Goal: Complete application form

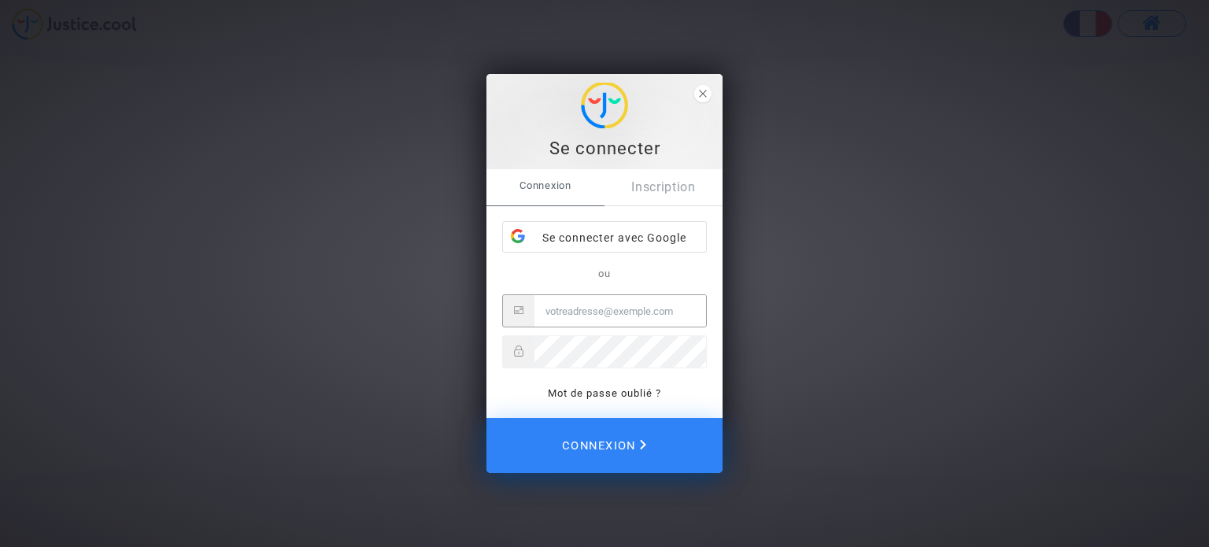
type input "[EMAIL_ADDRESS][DOMAIN_NAME]"
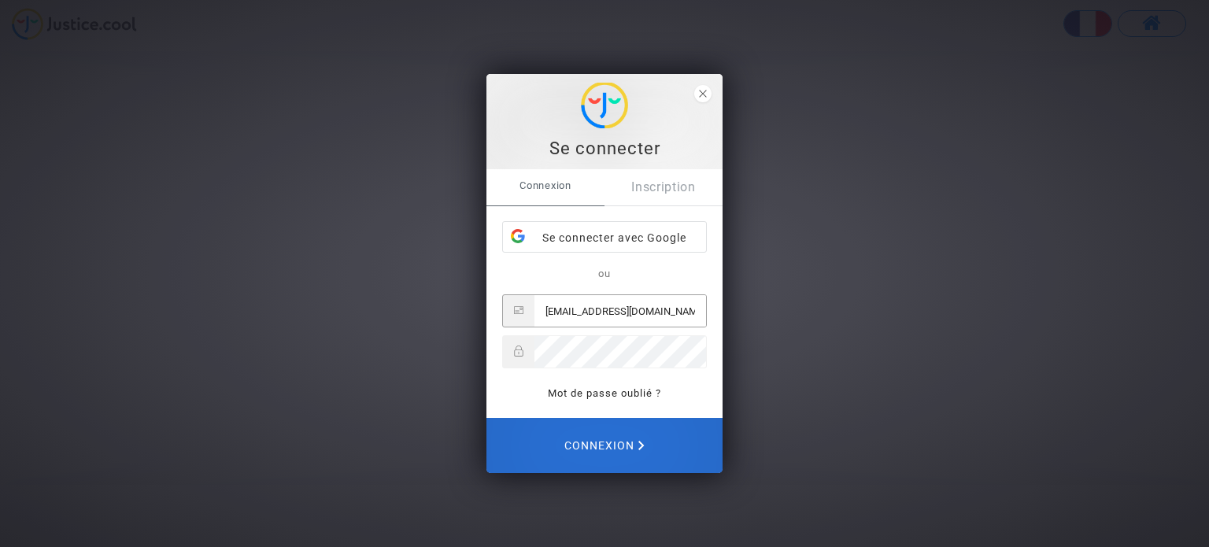
click at [571, 446] on span "Connexion" at bounding box center [604, 445] width 80 height 33
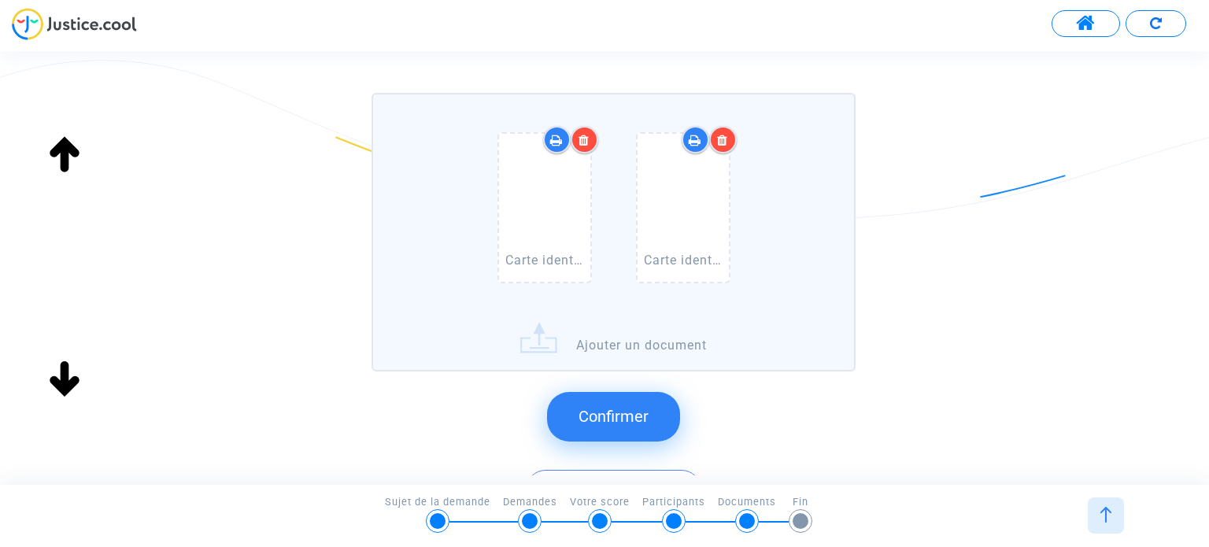
scroll to position [236, 0]
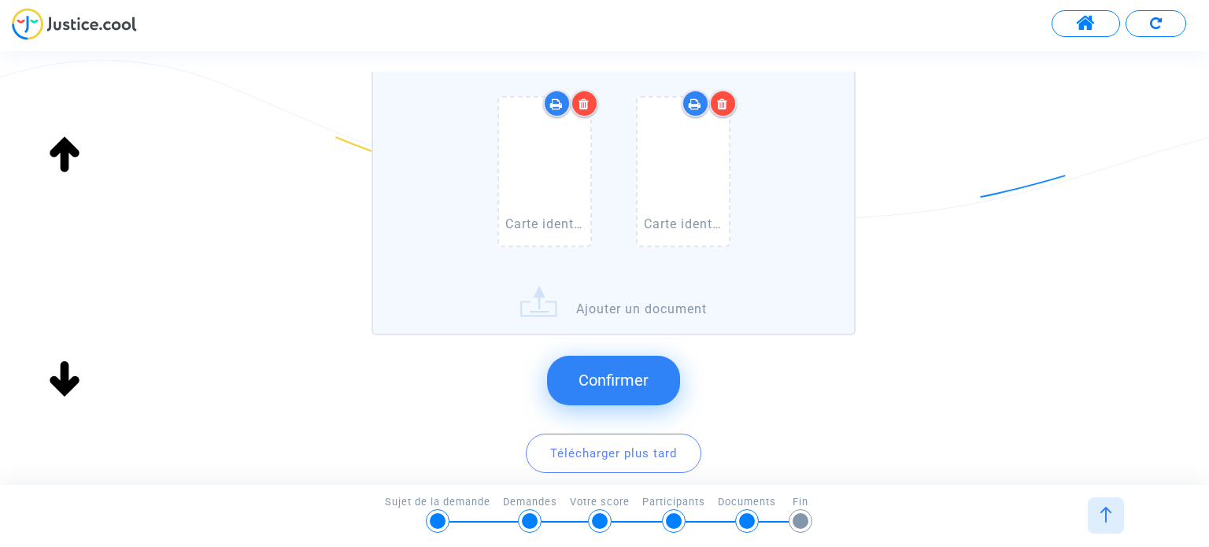
click at [598, 380] on span "Confirmer" at bounding box center [614, 380] width 70 height 19
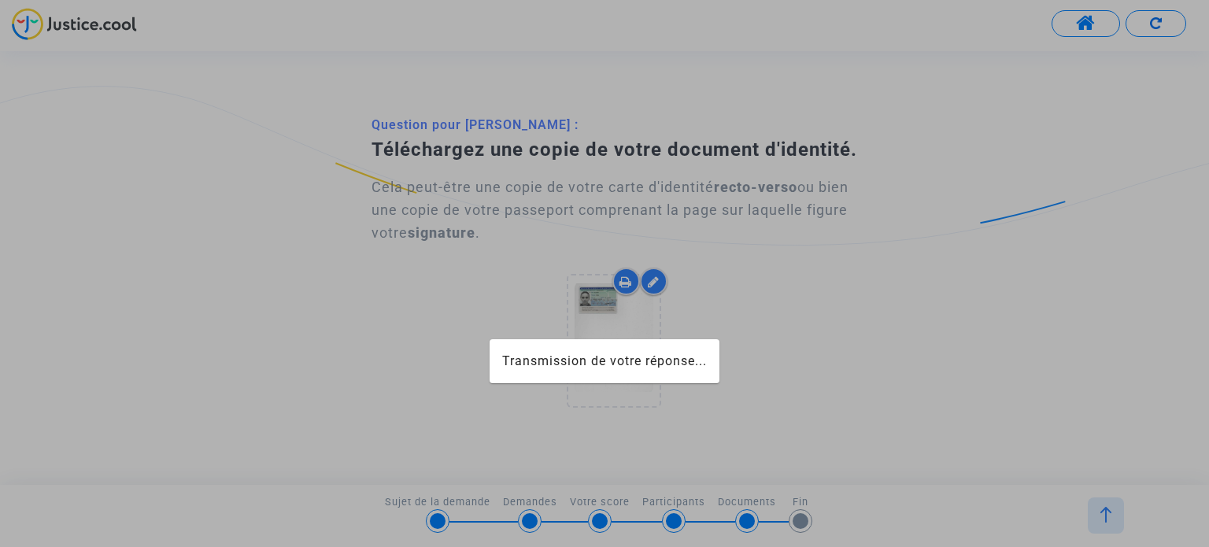
scroll to position [0, 0]
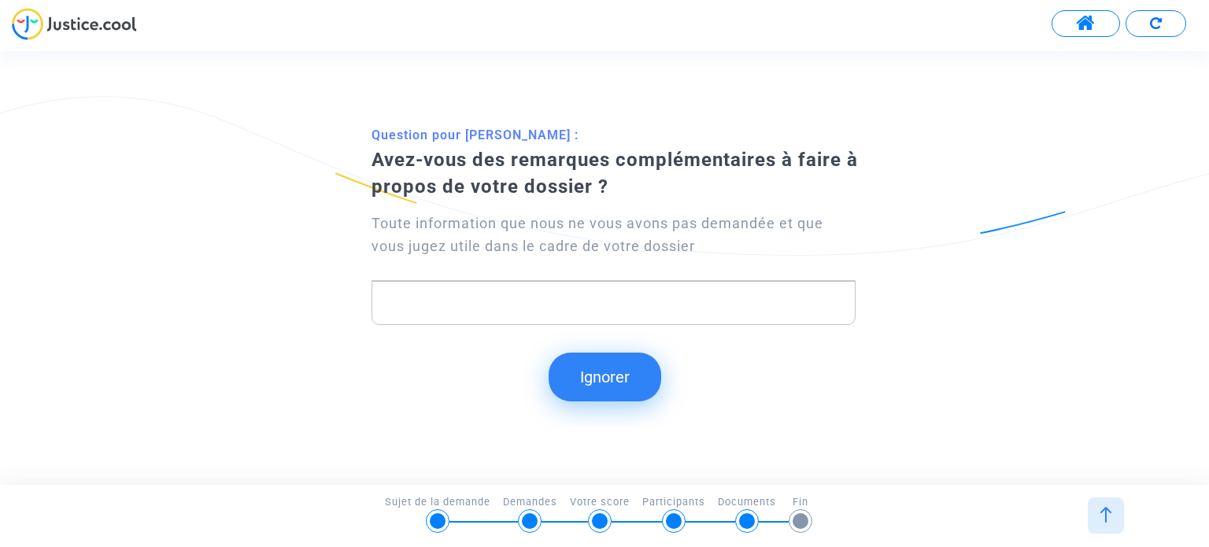
click at [614, 380] on button "Ignorer" at bounding box center [605, 377] width 113 height 49
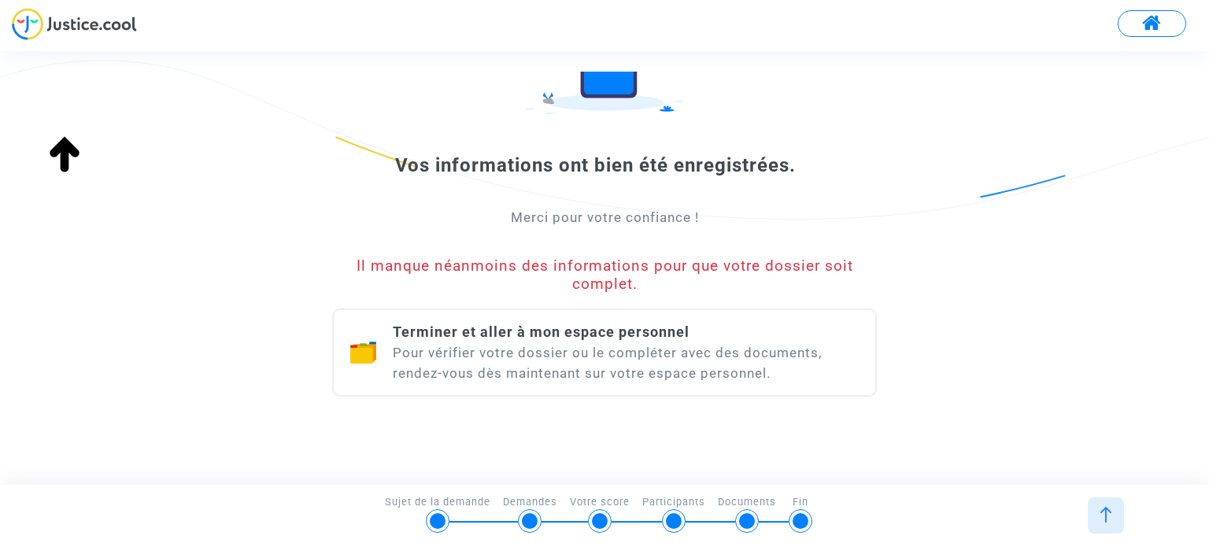
scroll to position [193, 0]
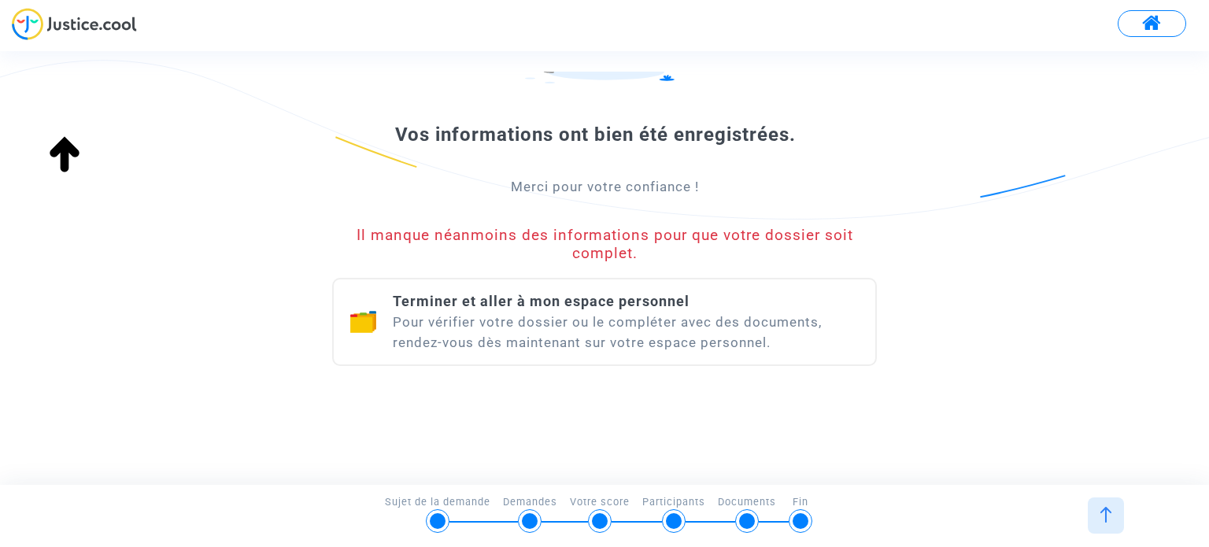
click at [557, 302] on span "Terminer et aller à mon espace personnel" at bounding box center [541, 301] width 297 height 17
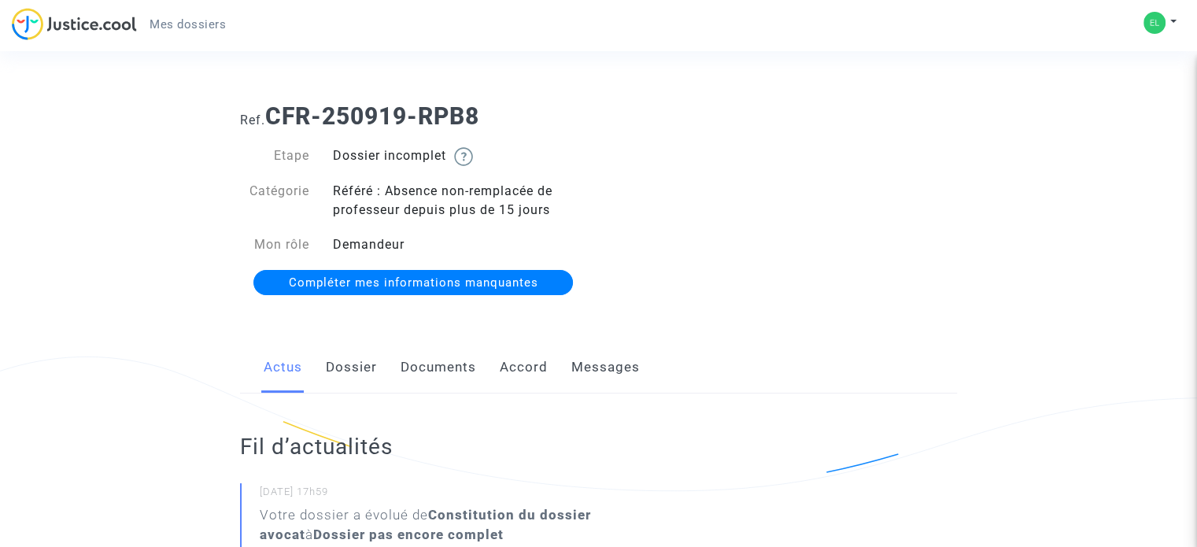
click at [474, 283] on span "Compléter mes informations manquantes" at bounding box center [414, 283] width 250 height 14
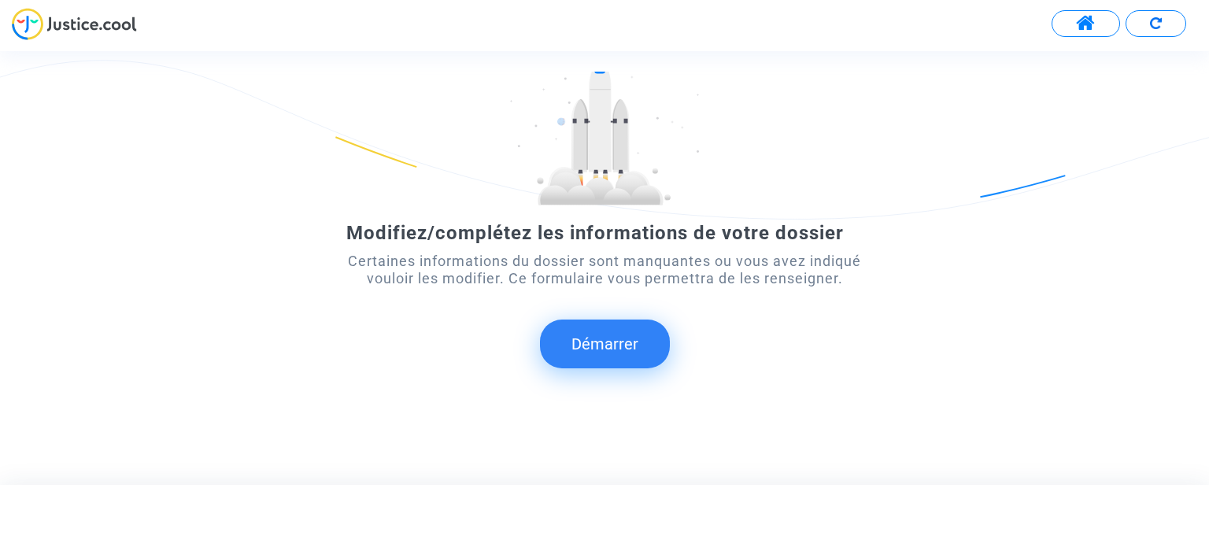
scroll to position [88, 0]
click at [601, 342] on button "Démarrer" at bounding box center [605, 342] width 130 height 49
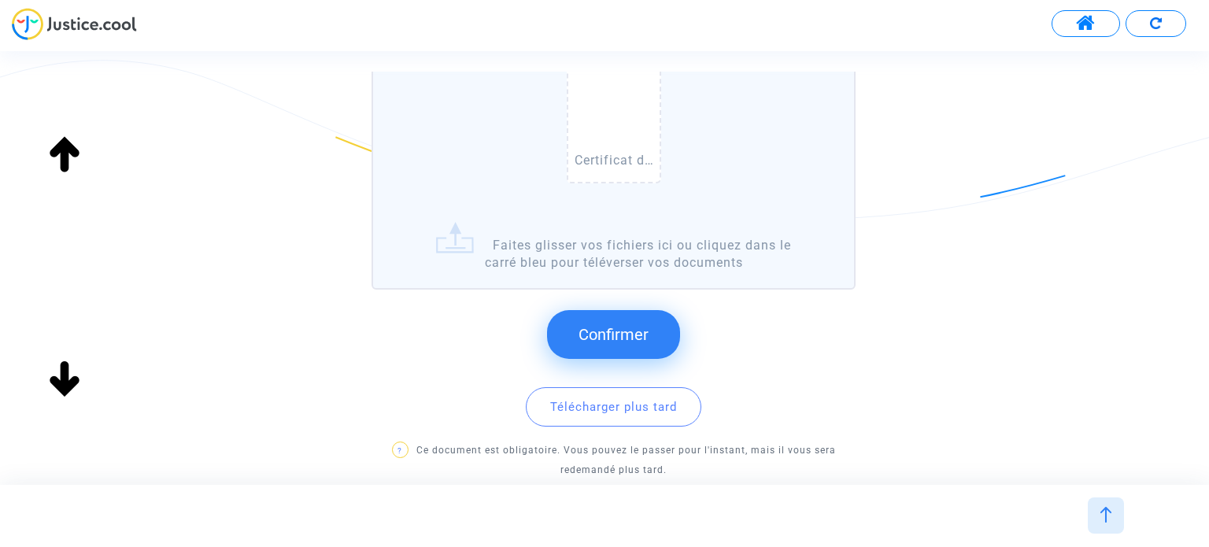
click at [614, 339] on span "Confirmer" at bounding box center [614, 334] width 70 height 19
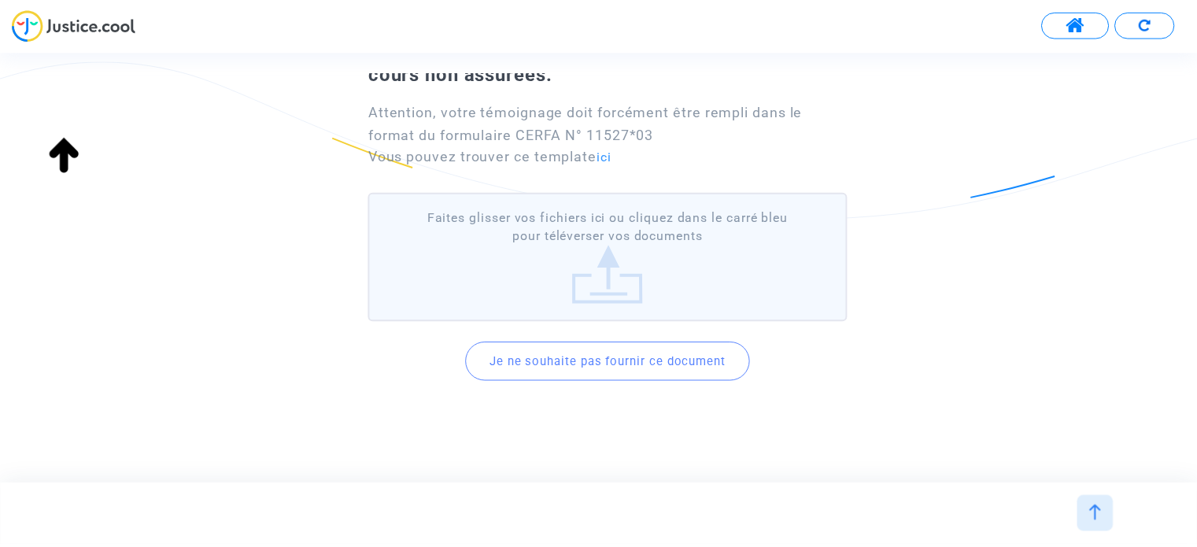
scroll to position [135, 0]
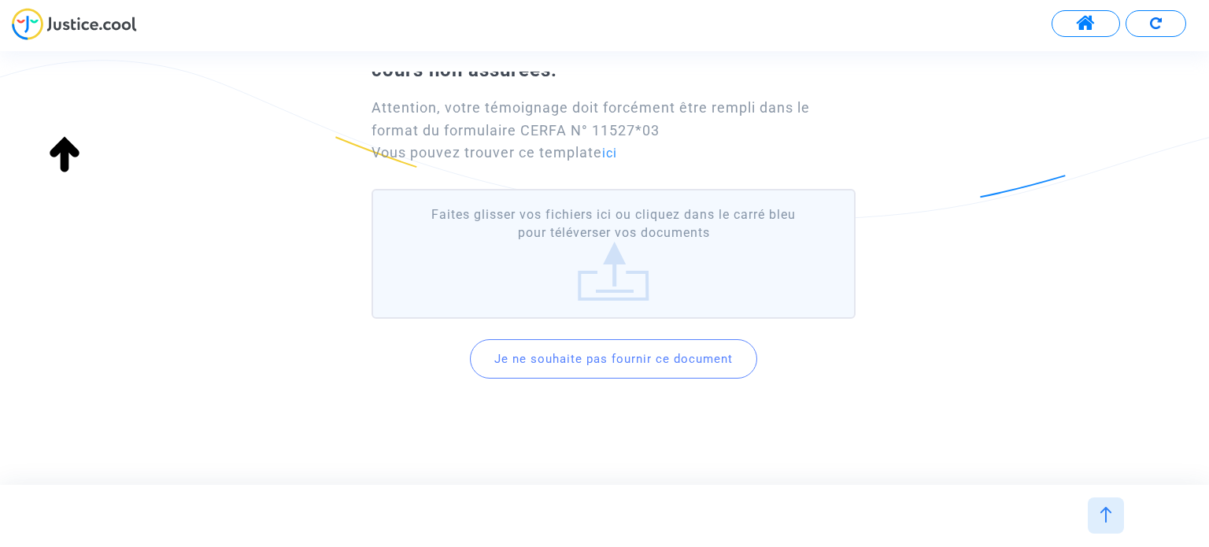
click at [611, 361] on button "Je ne souhaite pas fournir ce document" at bounding box center [613, 358] width 287 height 39
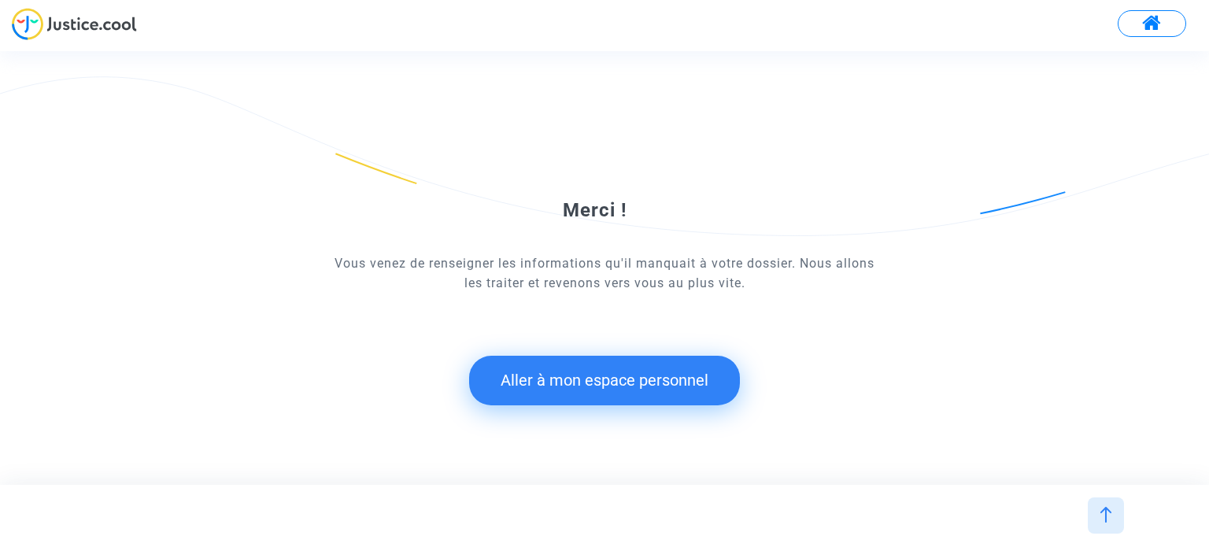
click at [583, 385] on button "Aller à mon espace personnel" at bounding box center [604, 380] width 271 height 49
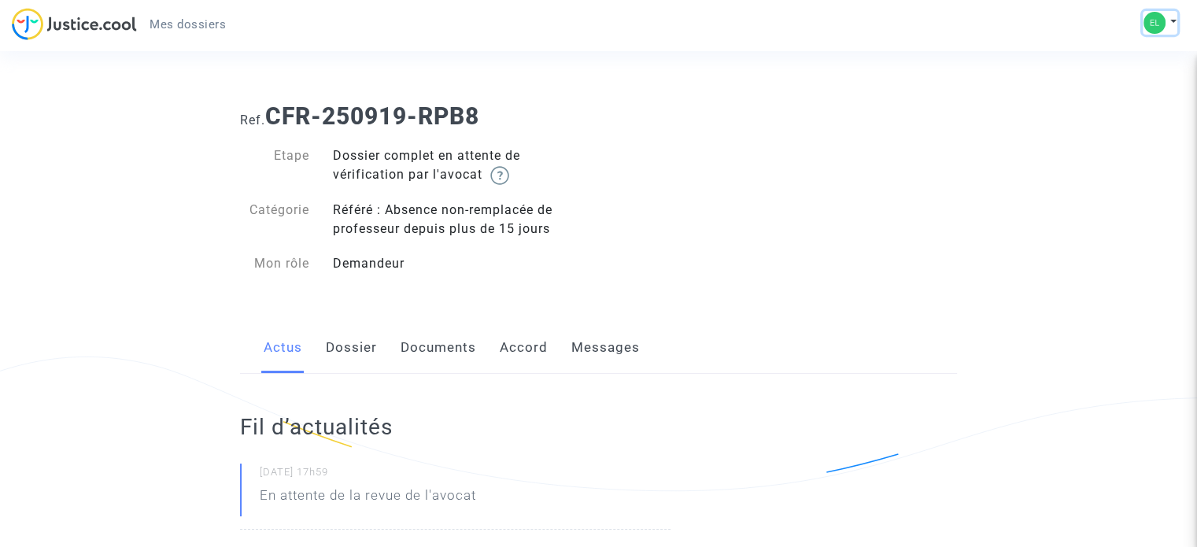
click at [1174, 17] on button at bounding box center [1160, 23] width 35 height 24
click at [1126, 51] on link "Mon profil" at bounding box center [1114, 55] width 124 height 25
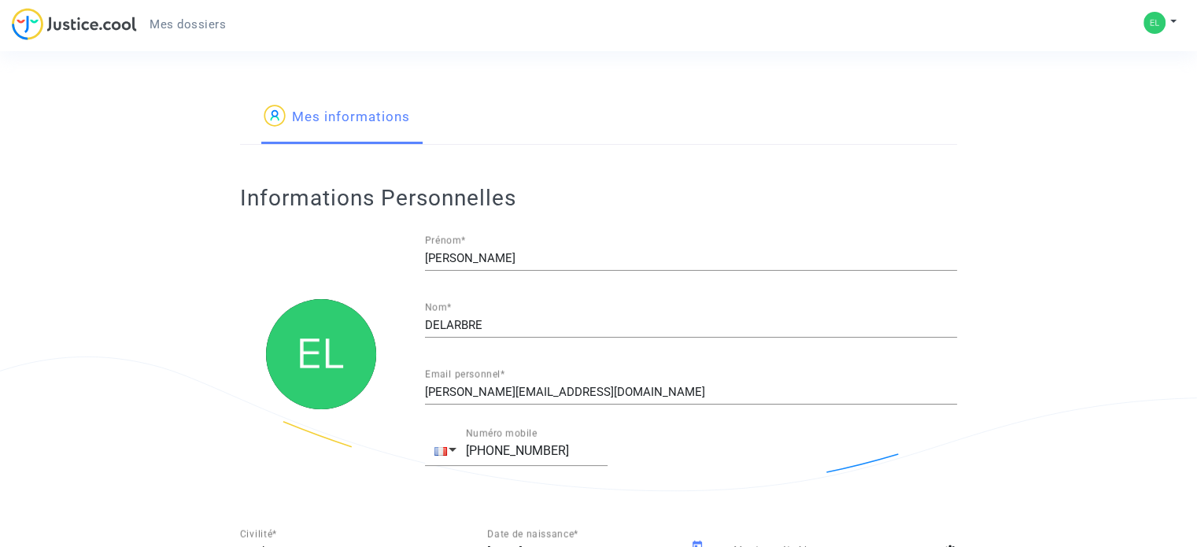
type input "française"
click at [1182, 21] on div "Mon profil Paramètres Déconnexion" at bounding box center [1164, 30] width 43 height 39
click at [1167, 27] on button at bounding box center [1160, 23] width 35 height 24
click at [1105, 78] on link "Paramètres" at bounding box center [1114, 80] width 124 height 25
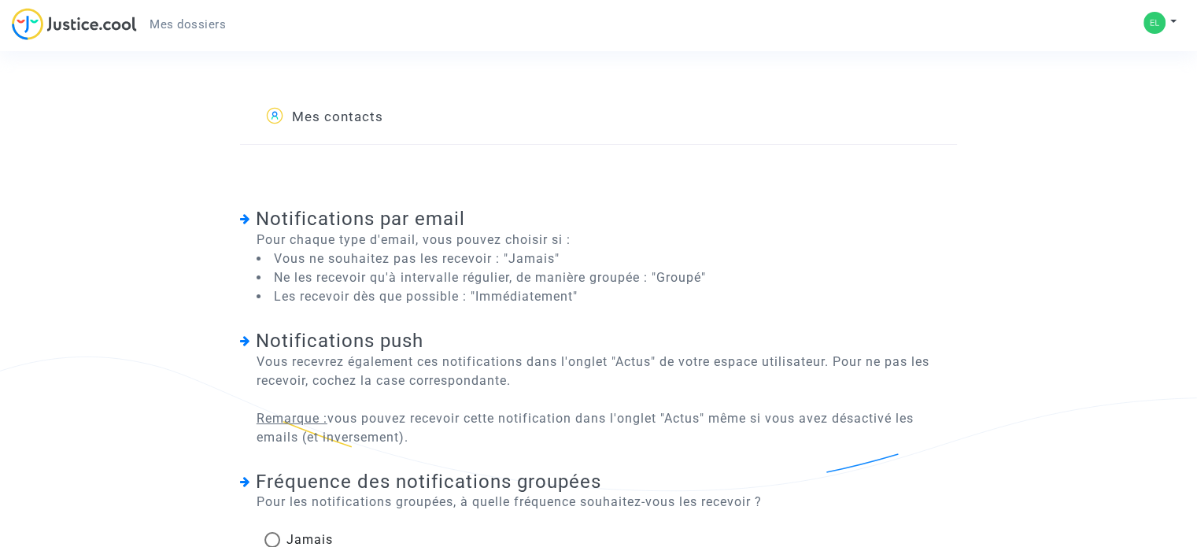
click at [158, 18] on span "Mes dossiers" at bounding box center [188, 24] width 76 height 14
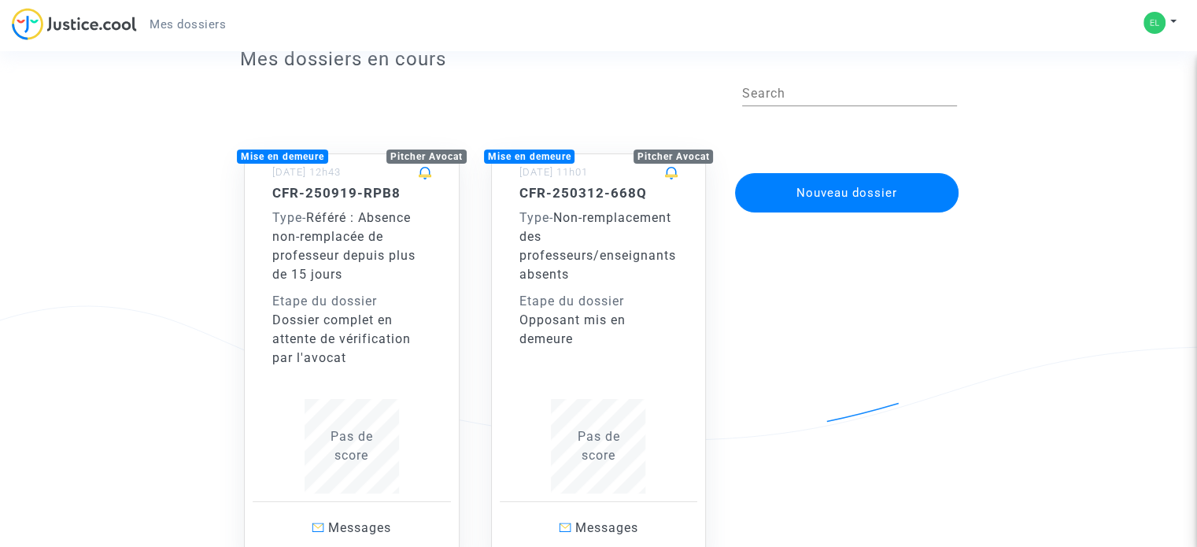
scroll to position [79, 0]
